Goal: Find specific page/section: Find specific page/section

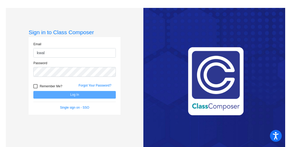
click at [60, 49] on input "kwal" at bounding box center [74, 53] width 82 height 10
type input "[EMAIL_ADDRESS][DOMAIN_NAME]"
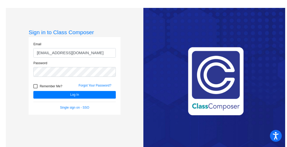
click at [34, 85] on div at bounding box center [35, 86] width 4 height 4
click at [35, 88] on input "Remember Me?" at bounding box center [35, 88] width 0 height 0
checkbox input "true"
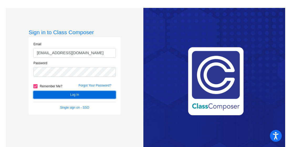
click at [73, 93] on button "Log In" at bounding box center [74, 95] width 82 height 8
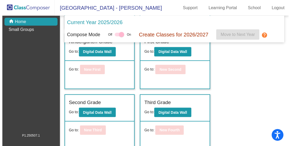
scroll to position [79, 0]
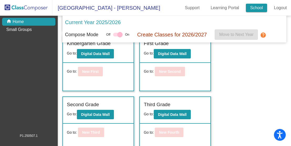
click at [254, 8] on link "School" at bounding box center [256, 8] width 21 height 8
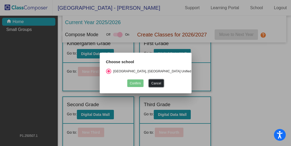
click at [158, 82] on button "Cancel" at bounding box center [156, 83] width 15 height 8
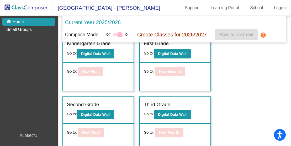
scroll to position [69, 0]
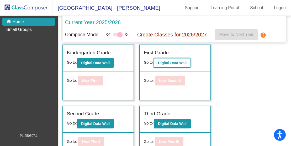
click at [167, 66] on button "Digital Data Wall" at bounding box center [172, 62] width 37 height 9
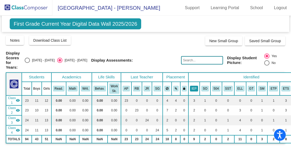
click at [193, 86] on button "IEP" at bounding box center [194, 89] width 8 height 6
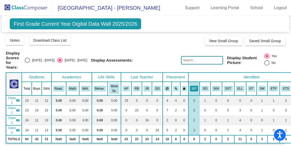
click at [32, 9] on img at bounding box center [26, 7] width 52 height 15
